Goal: Task Accomplishment & Management: Manage account settings

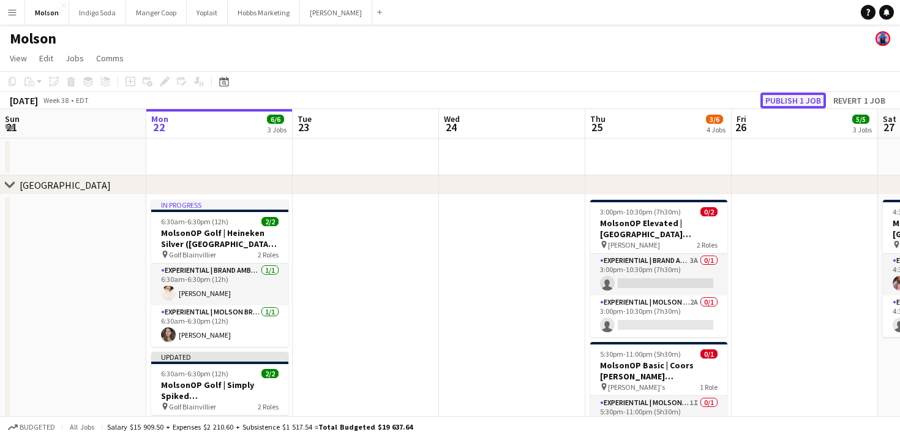
click at [790, 94] on button "Publish 1 job" at bounding box center [793, 100] width 66 height 16
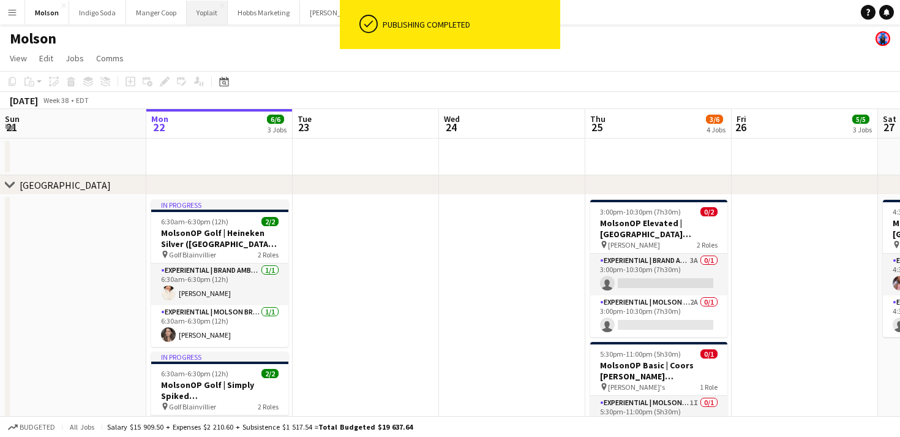
click at [202, 12] on button "Yoplait Close" at bounding box center [207, 13] width 41 height 24
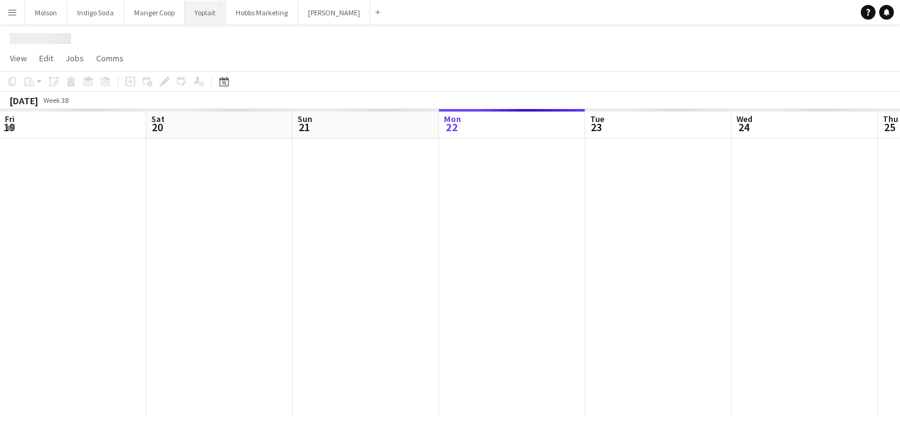
scroll to position [0, 293]
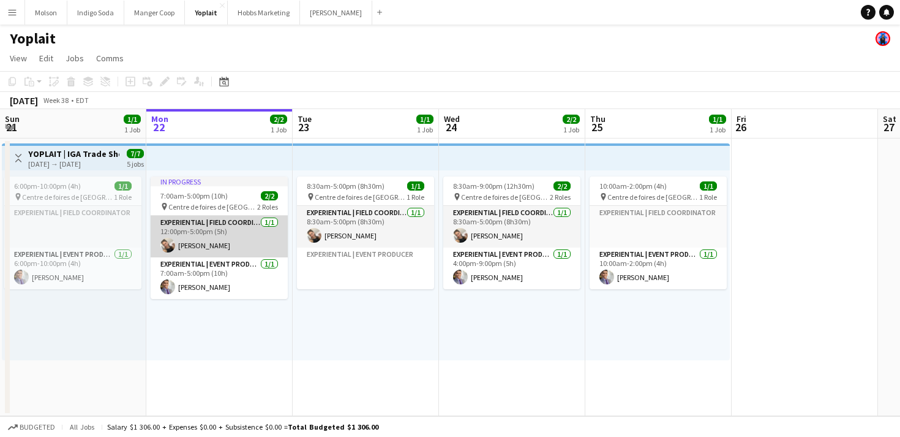
click at [222, 239] on app-card-role "Experiential | Field Coordinator 1/1 12:00pm-5:00pm (5h) Alexandra Simard" at bounding box center [219, 237] width 137 height 42
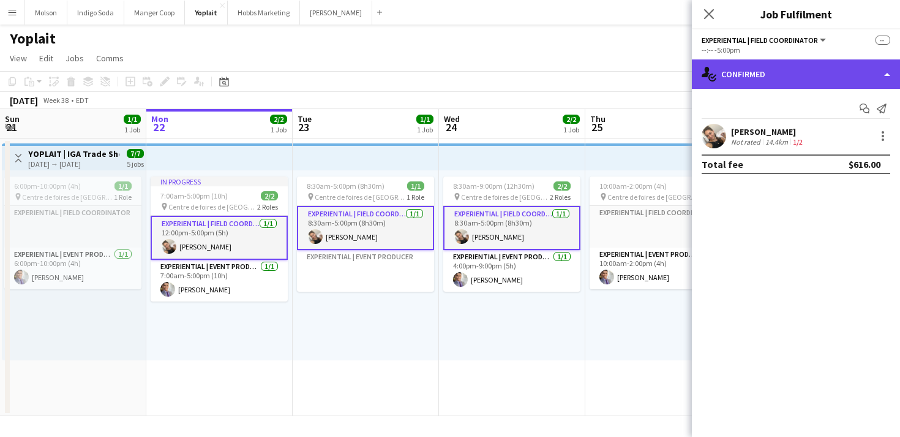
click at [765, 76] on div "single-neutral-actions-check-2 Confirmed" at bounding box center [796, 73] width 208 height 29
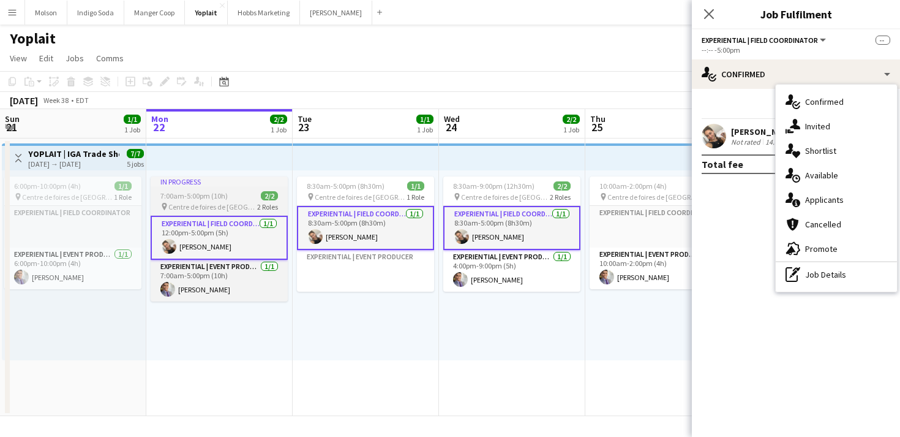
click at [232, 189] on app-job-card "In progress 7:00am-5:00pm (10h) 2/2 pin Centre de foires de Québec 2 Roles Expe…" at bounding box center [219, 238] width 137 height 125
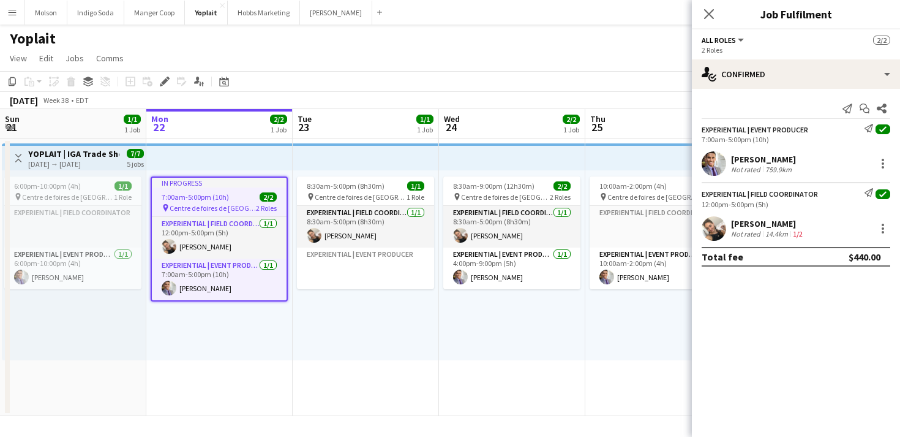
click at [788, 203] on div "12:00pm-5:00pm (5h)" at bounding box center [796, 204] width 189 height 9
click at [163, 80] on icon at bounding box center [164, 81] width 7 height 7
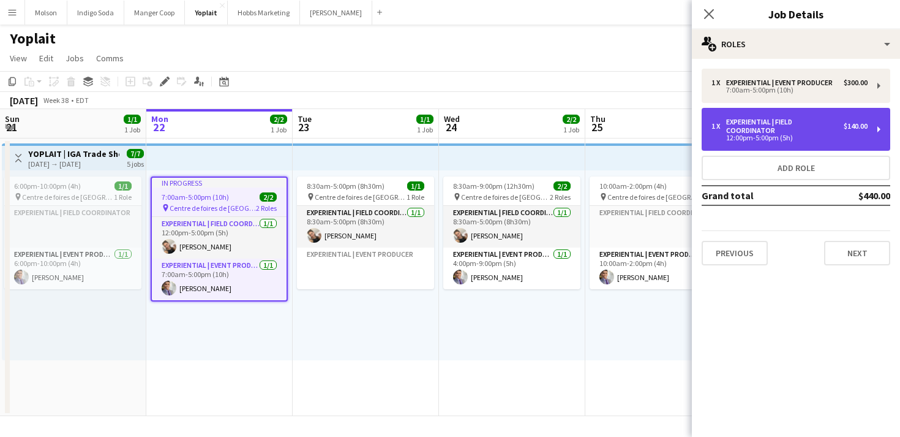
click at [784, 129] on div "Experiential | Field Coordinator" at bounding box center [785, 126] width 118 height 17
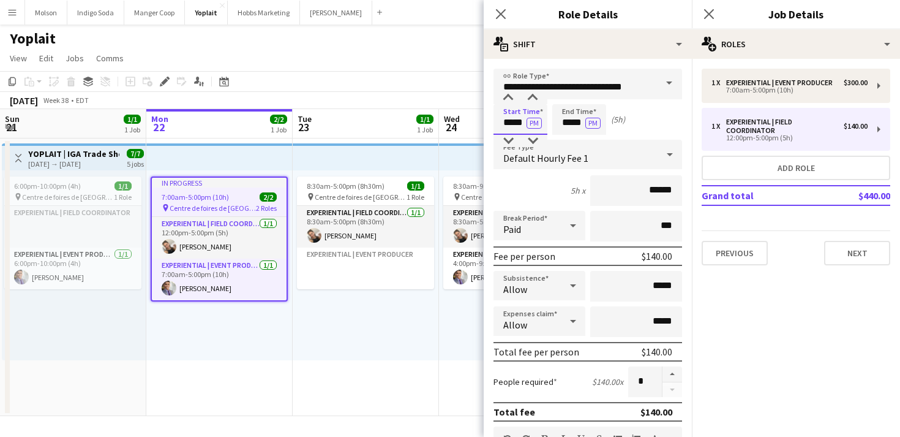
click at [516, 125] on input "*****" at bounding box center [521, 119] width 54 height 31
click at [508, 140] on div at bounding box center [508, 141] width 24 height 12
click at [509, 141] on div at bounding box center [508, 141] width 24 height 12
click at [527, 102] on div at bounding box center [532, 98] width 24 height 12
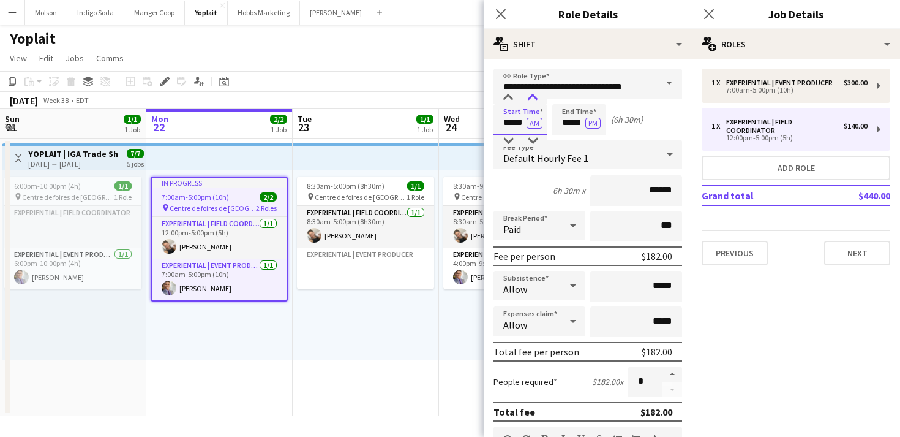
type input "*****"
click at [527, 102] on div at bounding box center [532, 98] width 24 height 12
click at [816, 284] on mat-expansion-panel "pencil3 General details 1 x Experiential | Event Producer $300.00 7:00am-5:00pm…" at bounding box center [796, 248] width 208 height 378
click at [860, 254] on button "Next" at bounding box center [857, 253] width 66 height 24
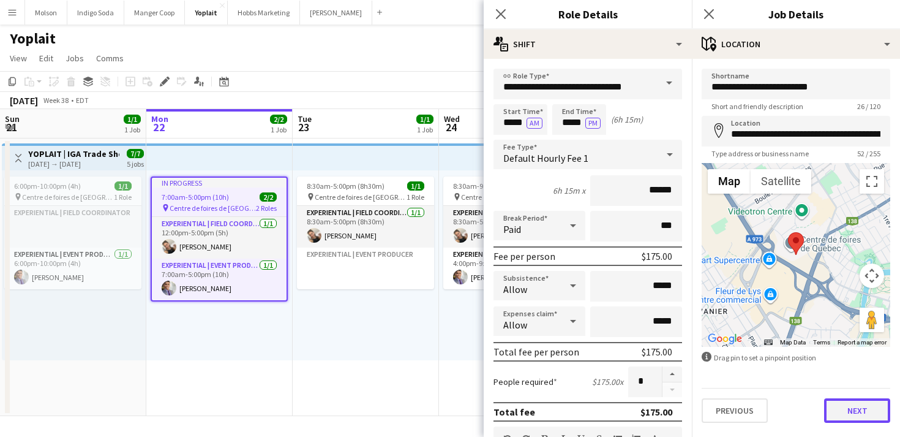
click at [874, 410] on button "Next" at bounding box center [857, 410] width 66 height 24
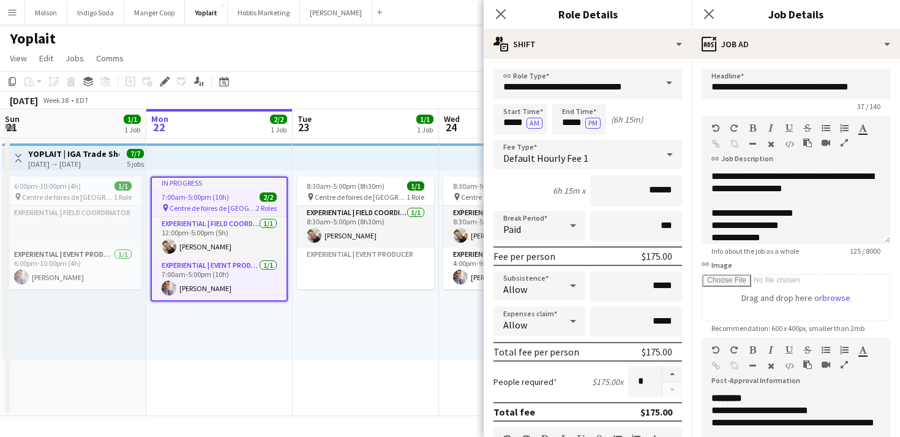
scroll to position [169, 0]
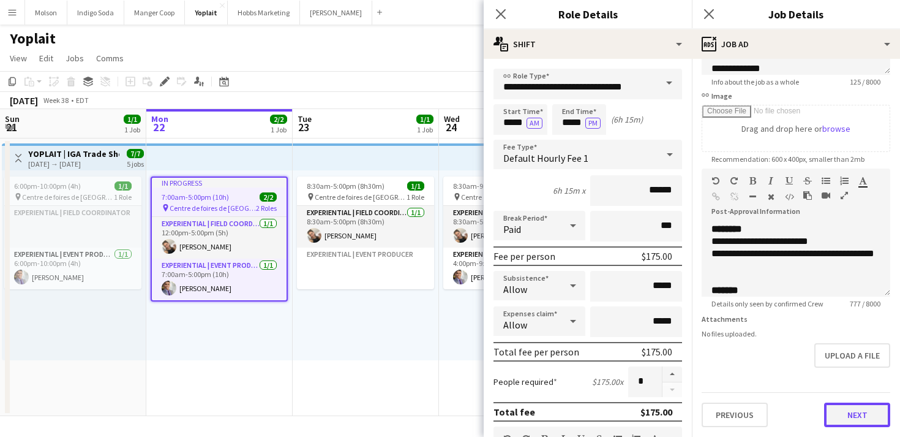
click at [847, 404] on button "Next" at bounding box center [857, 414] width 66 height 24
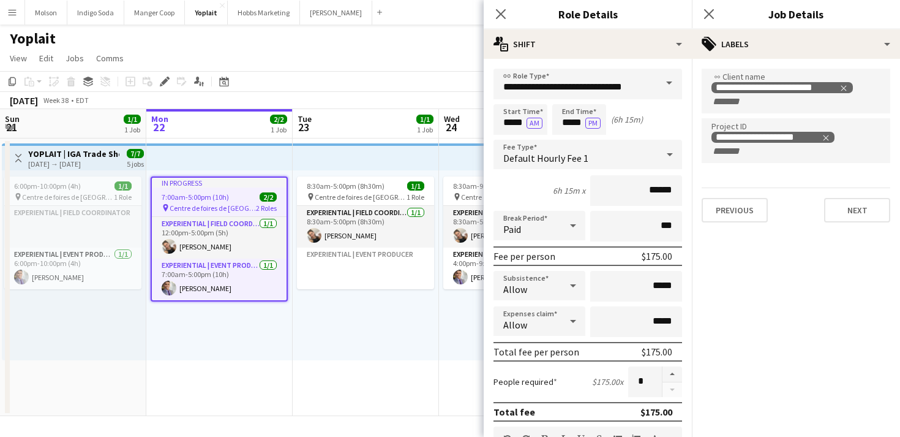
scroll to position [0, 293]
click at [456, 315] on div "8:30am-9:00pm (12h30m) 2/2 pin Centre de foires de Québec 2 Roles Experiential …" at bounding box center [511, 265] width 146 height 190
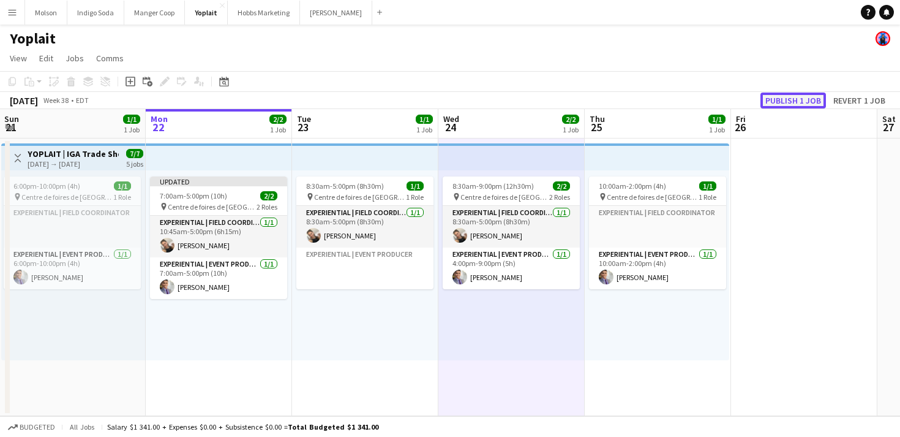
click at [801, 98] on button "Publish 1 job" at bounding box center [793, 100] width 66 height 16
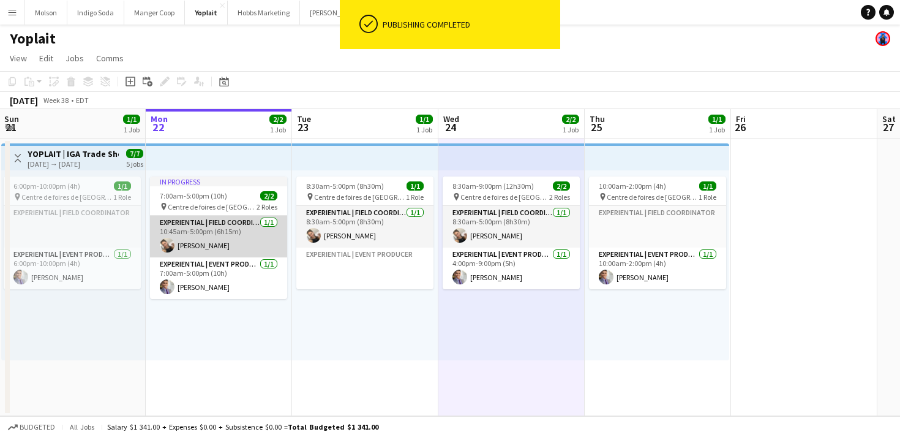
click at [230, 239] on app-card-role "Experiential | Field Coordinator 1/1 10:45am-5:00pm (6h15m) Alexandra Simard" at bounding box center [218, 237] width 137 height 42
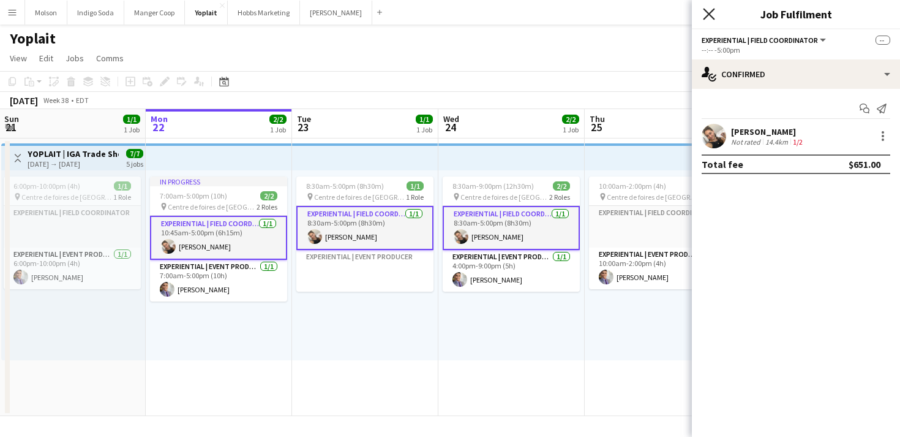
click at [707, 17] on icon "Close pop-in" at bounding box center [709, 14] width 12 height 12
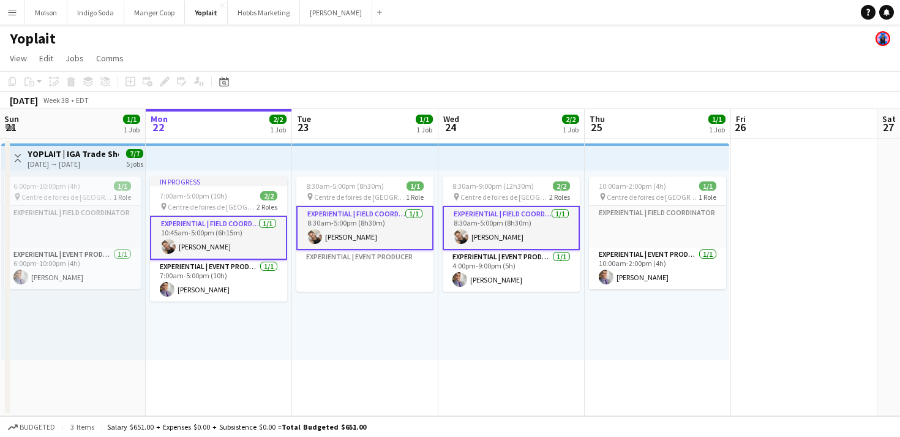
click at [266, 348] on div "In progress 7:00am-5:00pm (10h) 2/2 pin Centre de foires de Québec 2 Roles Expe…" at bounding box center [219, 265] width 146 height 190
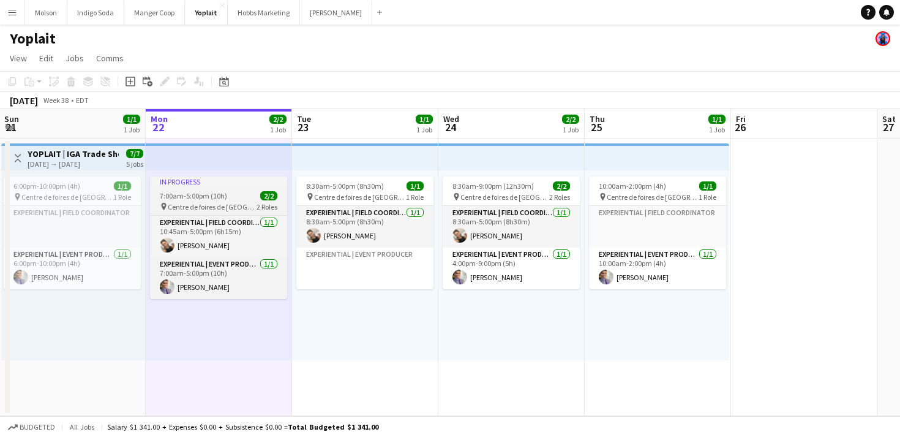
click at [207, 180] on div "In progress" at bounding box center [218, 181] width 137 height 10
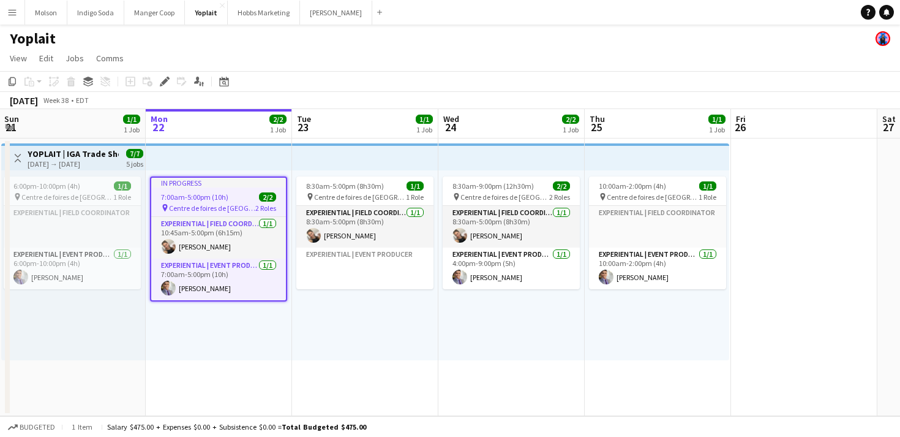
click at [275, 343] on div "In progress 7:00am-5:00pm (10h) 2/2 pin Centre de foires de Québec 2 Roles Expe…" at bounding box center [219, 265] width 146 height 190
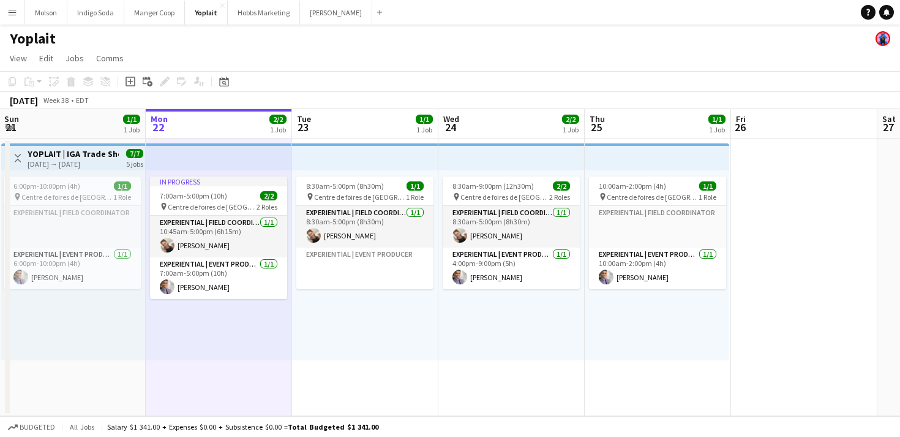
click at [393, 54] on app-page-menu "View Day view expanded Day view collapsed Month view Date picker Jump to today …" at bounding box center [450, 59] width 900 height 23
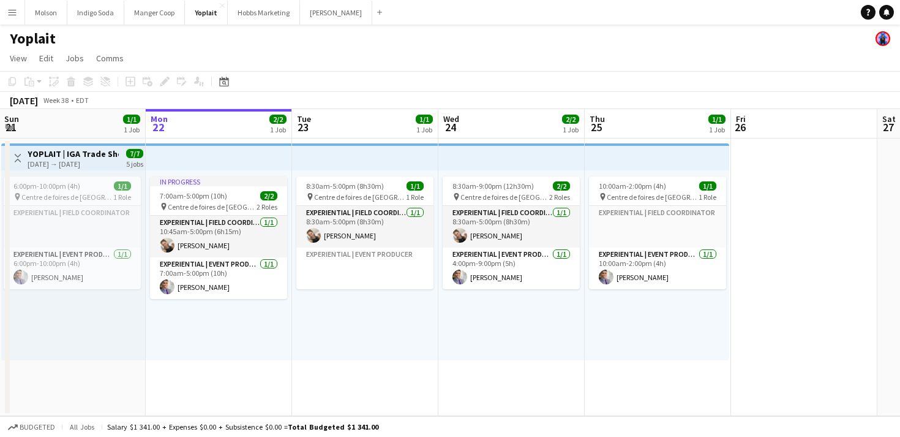
click at [383, 59] on app-page-menu "View Day view expanded Day view collapsed Month view Date picker Jump to today …" at bounding box center [450, 59] width 900 height 23
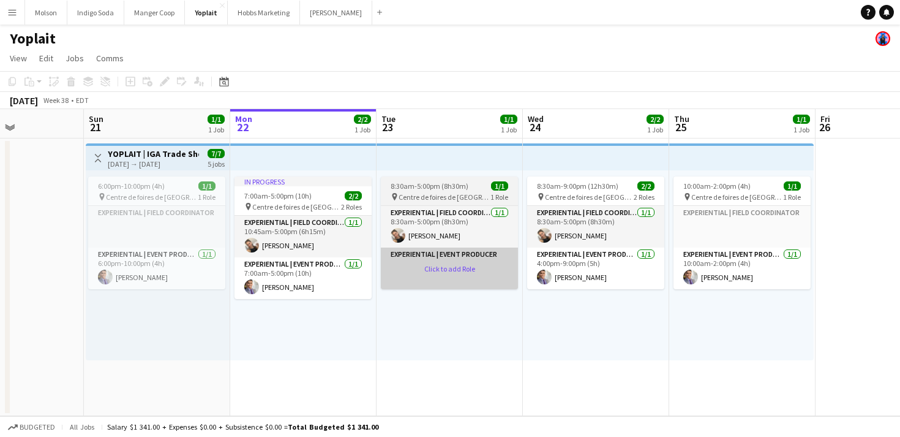
scroll to position [0, 353]
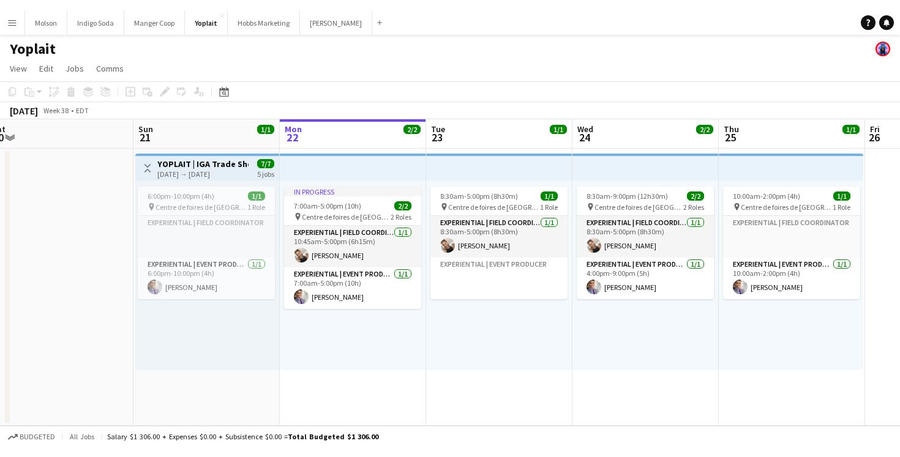
scroll to position [0, 454]
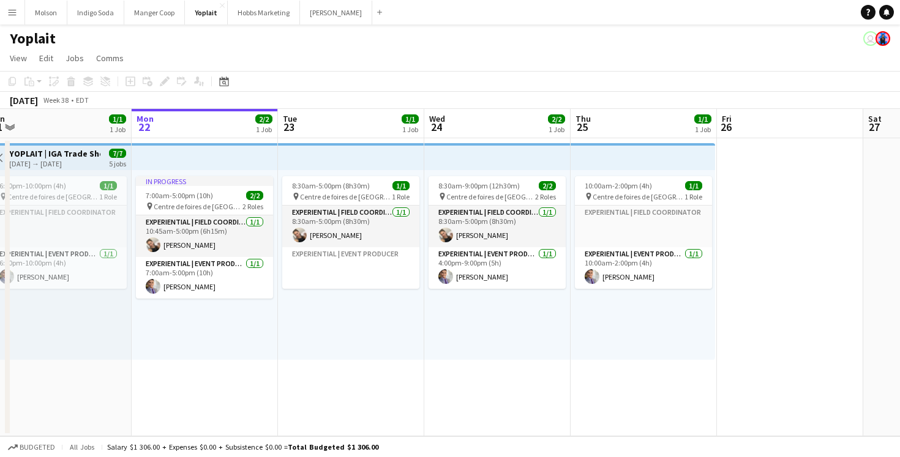
click at [15, 16] on app-icon "Menu" at bounding box center [12, 12] width 10 height 10
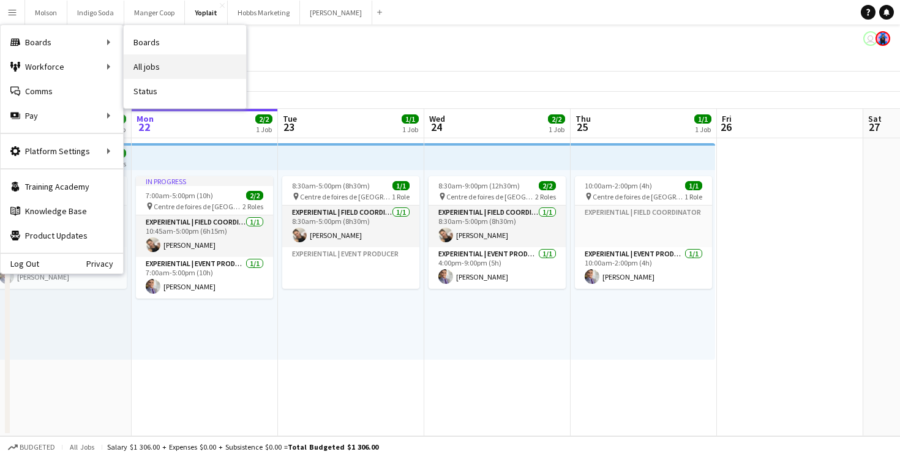
click at [164, 64] on link "All jobs" at bounding box center [185, 66] width 122 height 24
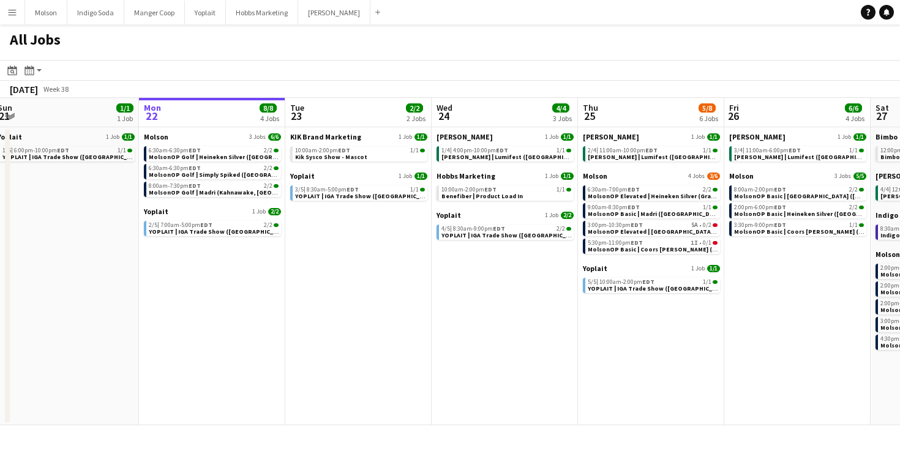
scroll to position [0, 595]
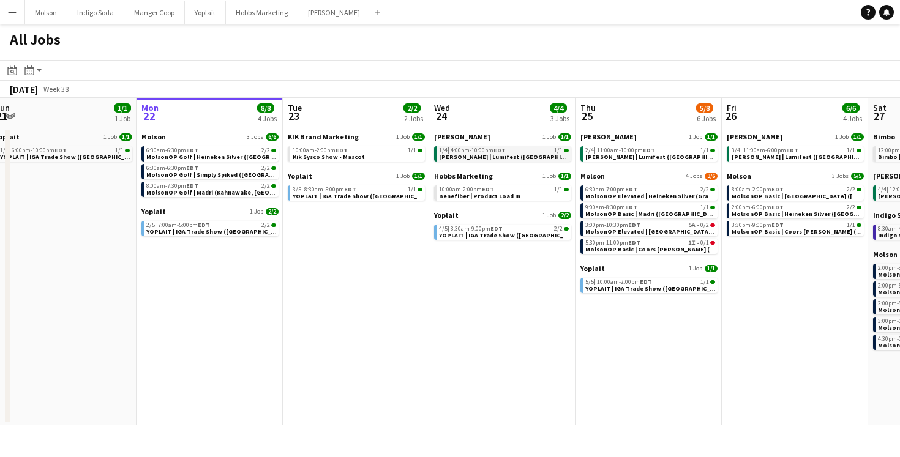
click at [539, 153] on link "1/4 | 4:00pm-10:00pm EDT 1/1 Desjardins | Lumifest (Longueuil, QC)" at bounding box center [504, 153] width 130 height 14
click at [362, 195] on span "YOPLAIT | IGA Trade Show ([GEOGRAPHIC_DATA], [GEOGRAPHIC_DATA])" at bounding box center [397, 196] width 209 height 8
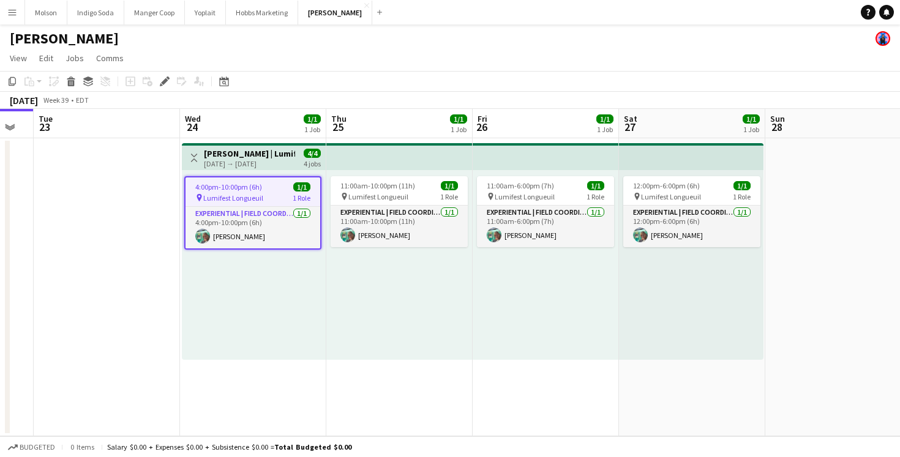
scroll to position [0, 558]
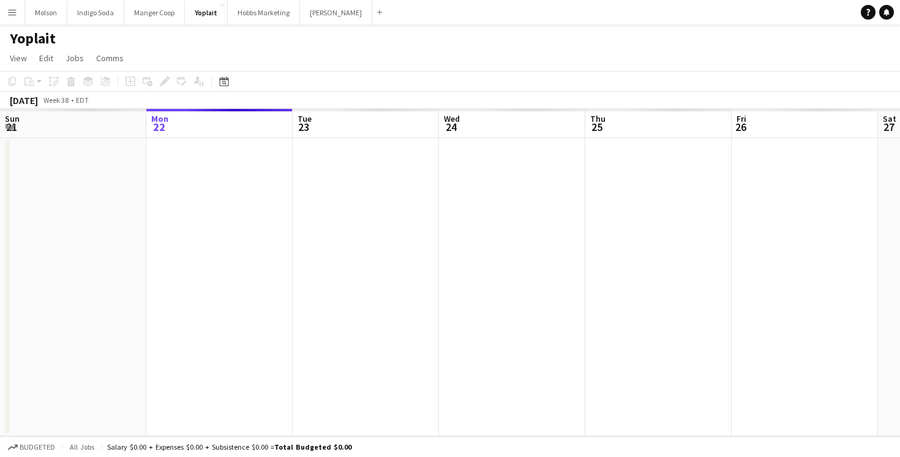
scroll to position [0, 421]
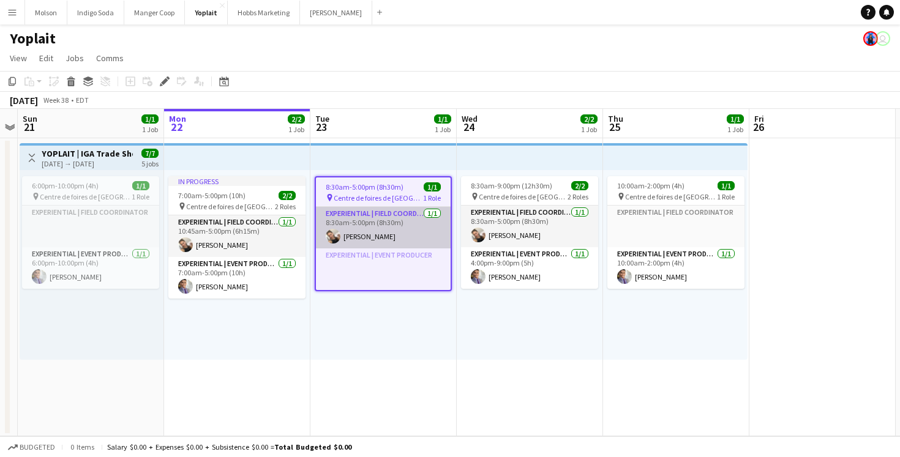
click at [378, 225] on app-card-role "Experiential | Field Coordinator 1/1 8:30am-5:00pm (8h30m) Alexandra Simard" at bounding box center [383, 228] width 135 height 42
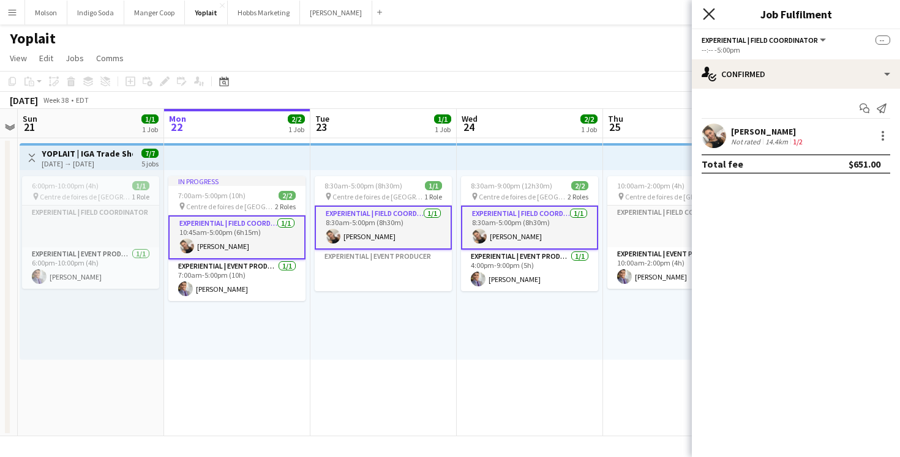
click at [710, 17] on icon "Close pop-in" at bounding box center [709, 14] width 12 height 12
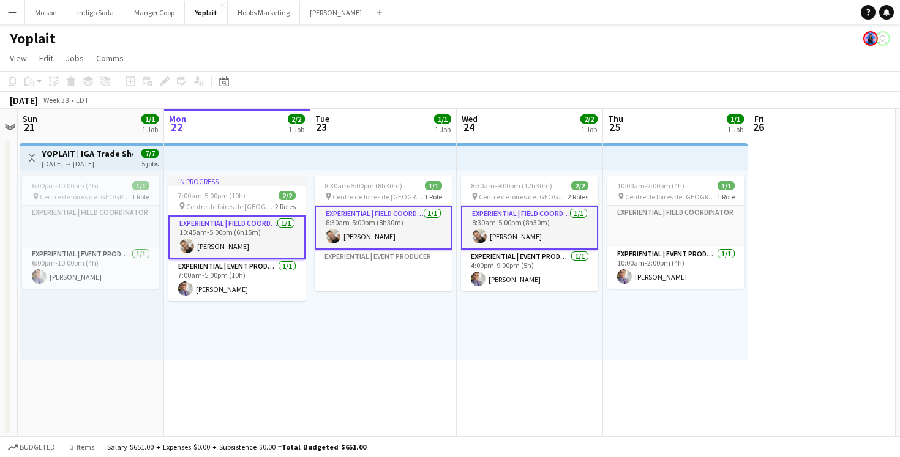
click at [513, 326] on div "8:30am-9:00pm (12h30m) 2/2 pin Centre de foires de Québec 2 Roles Experiential …" at bounding box center [530, 265] width 146 height 190
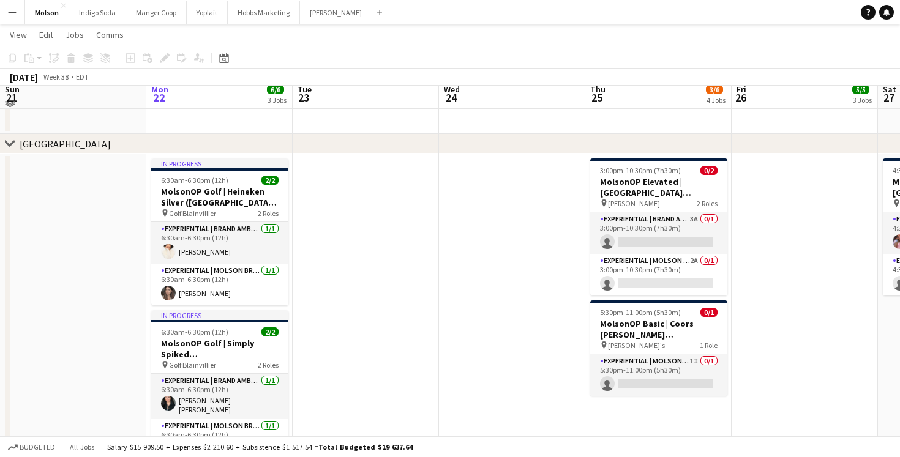
scroll to position [41, 0]
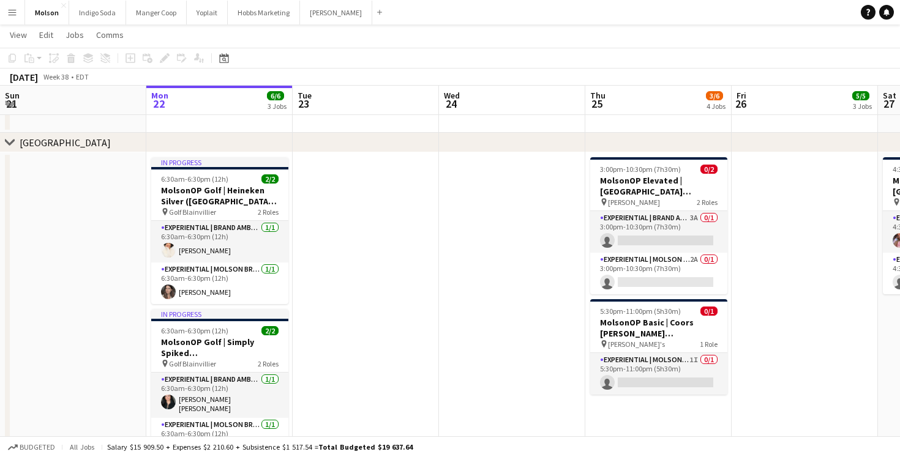
click at [11, 17] on button "Menu" at bounding box center [12, 12] width 24 height 24
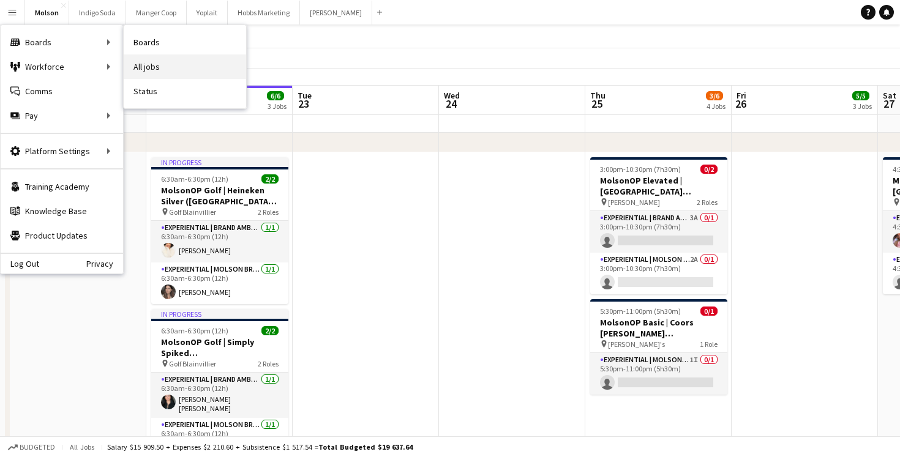
click at [171, 67] on link "All jobs" at bounding box center [185, 66] width 122 height 24
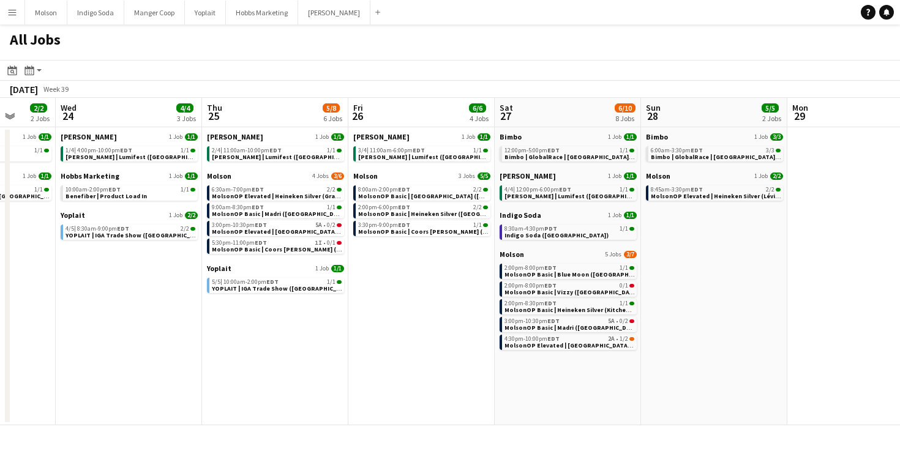
scroll to position [0, 385]
